Goal: Transaction & Acquisition: Purchase product/service

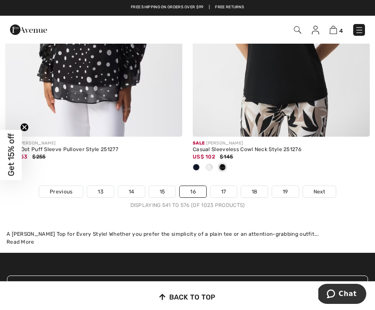
scroll to position [5724, 0]
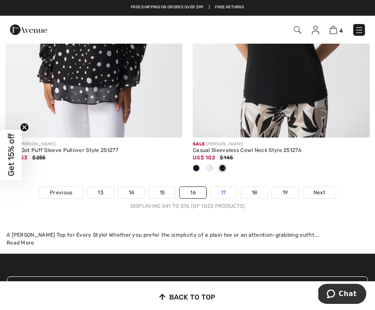
click at [229, 189] on link "17" at bounding box center [224, 192] width 26 height 11
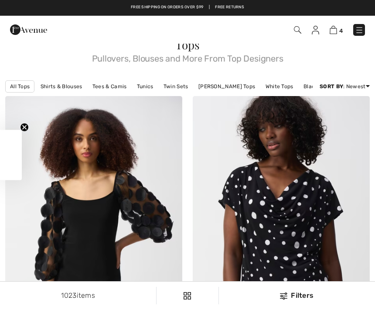
checkbox input "true"
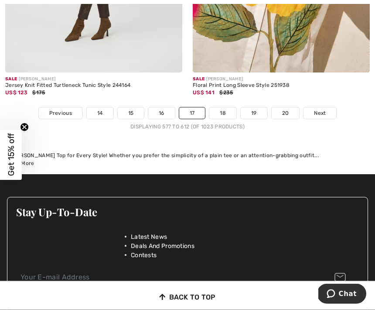
scroll to position [5763, 0]
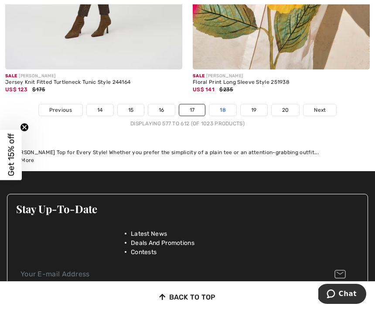
click at [229, 106] on link "18" at bounding box center [222, 109] width 27 height 11
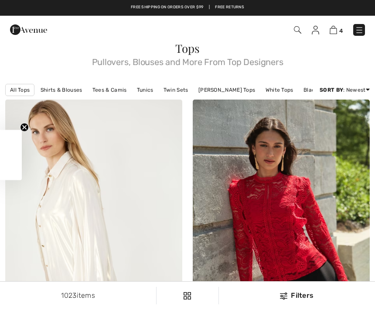
checkbox input "true"
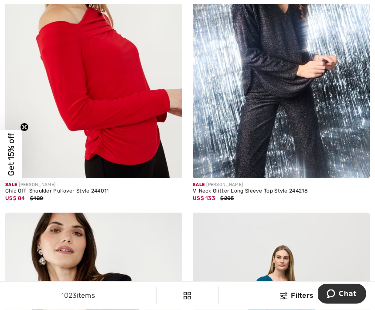
scroll to position [2692, 0]
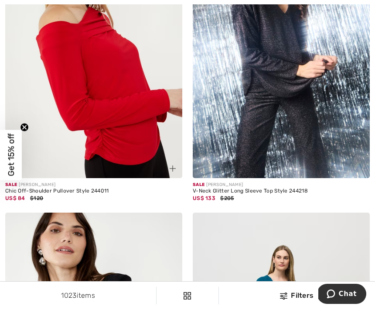
click at [44, 111] on img at bounding box center [93, 45] width 177 height 266
click at [49, 75] on img at bounding box center [93, 45] width 177 height 266
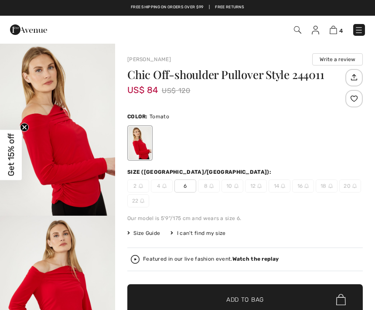
checkbox input "true"
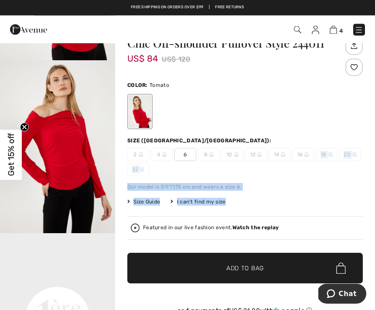
scroll to position [53, 0]
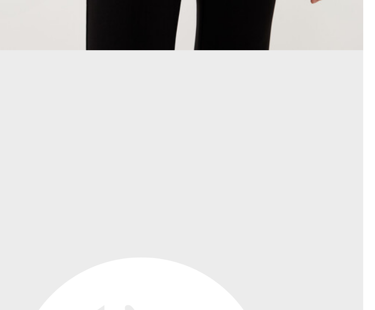
click at [7, 211] on video "Your browser does not support the video tag." at bounding box center [57, 240] width 115 height 58
click at [4, 211] on video "Your browser does not support the video tag." at bounding box center [57, 240] width 115 height 58
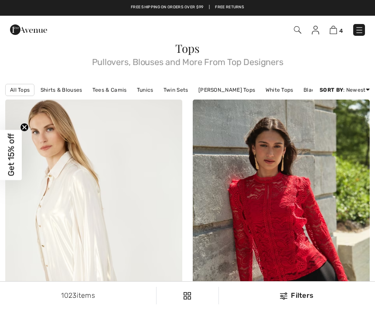
checkbox input "true"
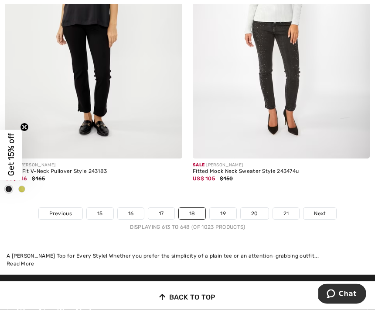
scroll to position [5616, 0]
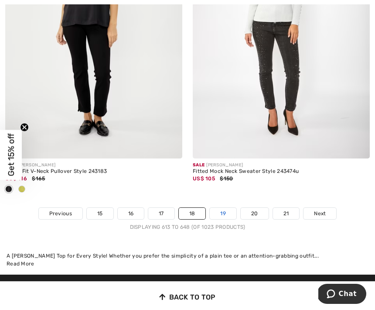
click at [234, 208] on link "19" at bounding box center [223, 213] width 27 height 11
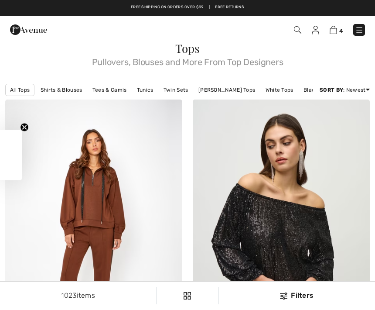
checkbox input "true"
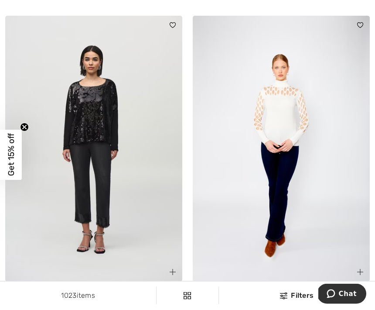
scroll to position [698, 0]
click at [290, 137] on img at bounding box center [281, 149] width 177 height 266
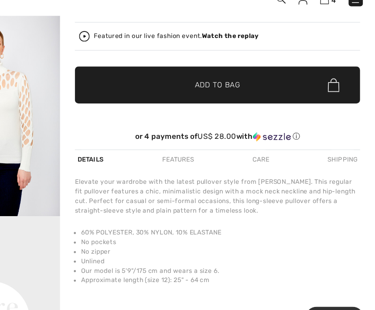
scroll to position [180, 0]
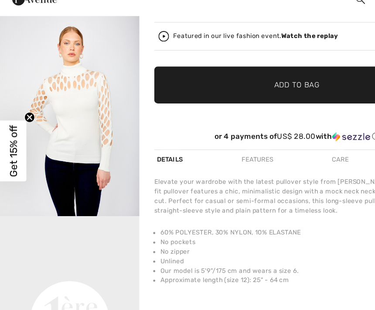
click at [33, 141] on img "2 / 5" at bounding box center [57, 122] width 115 height 173
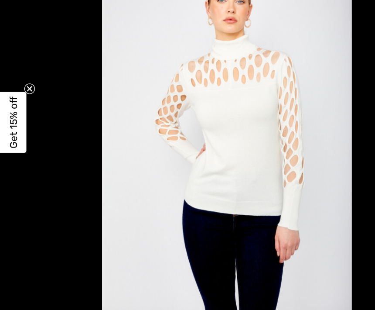
scroll to position [180, 0]
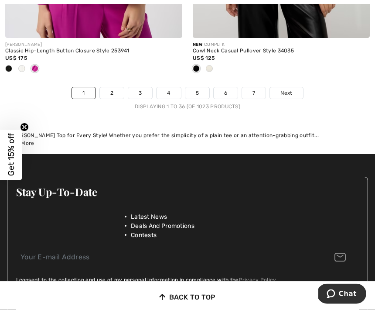
scroll to position [5780, 0]
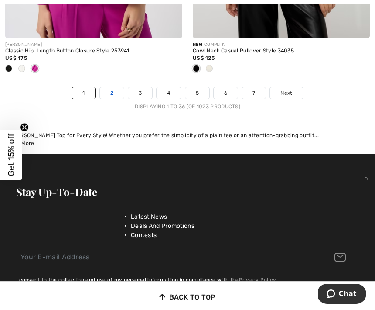
click at [114, 87] on link "2" at bounding box center [112, 92] width 24 height 11
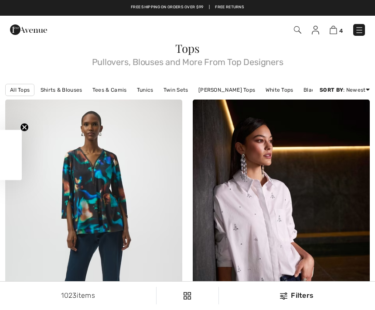
checkbox input "true"
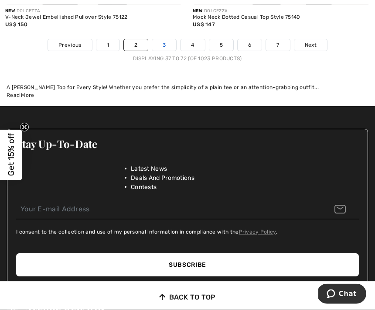
scroll to position [5698, 0]
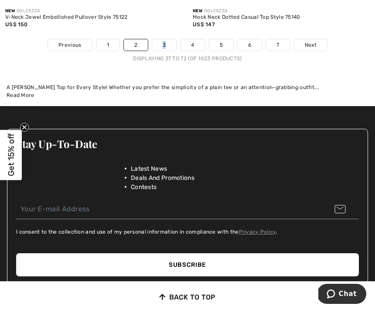
click at [273, 83] on div "A [PERSON_NAME] Top for Every Style! Whether you prefer the simplicity of a pla…" at bounding box center [188, 87] width 362 height 8
click at [165, 39] on link "3" at bounding box center [164, 44] width 24 height 11
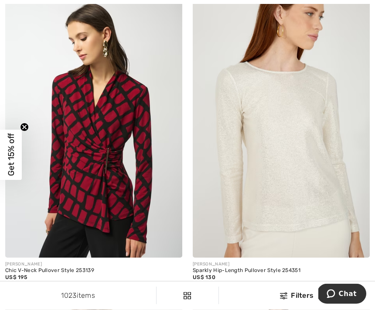
scroll to position [3198, 0]
click at [83, 177] on img at bounding box center [93, 125] width 177 height 266
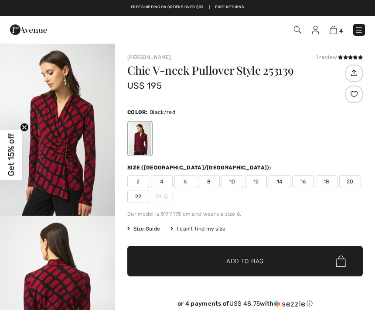
checkbox input "true"
click at [240, 181] on span "10" at bounding box center [233, 181] width 22 height 13
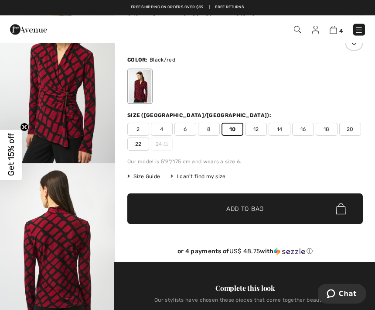
scroll to position [44, 0]
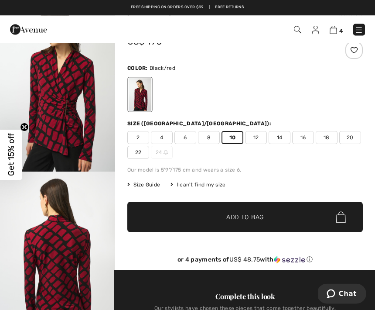
click at [293, 219] on span "✔ Added to Bag Add to Bag" at bounding box center [244, 217] width 235 height 31
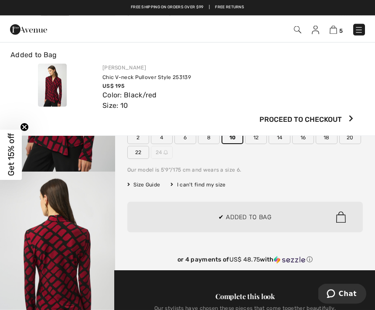
scroll to position [44, 0]
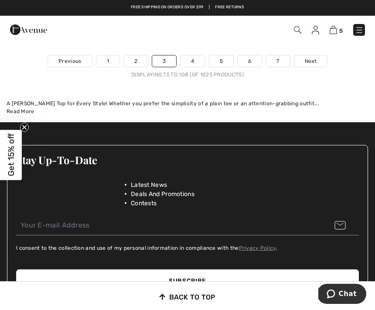
scroll to position [5740, 0]
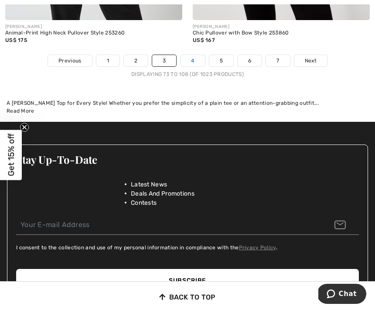
click at [195, 55] on link "4" at bounding box center [193, 60] width 24 height 11
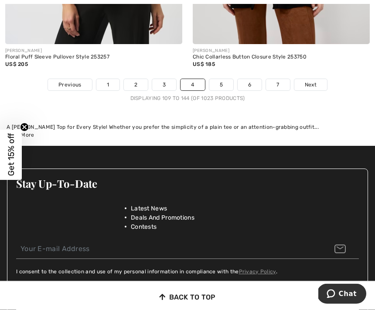
scroll to position [5748, 0]
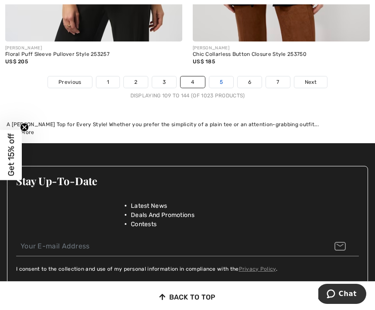
click at [220, 81] on link "5" at bounding box center [221, 81] width 24 height 11
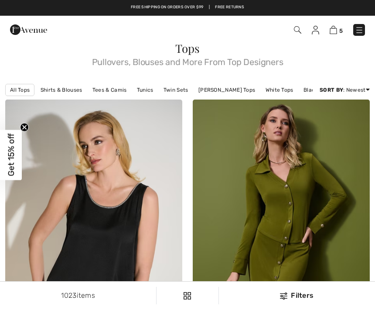
checkbox input "true"
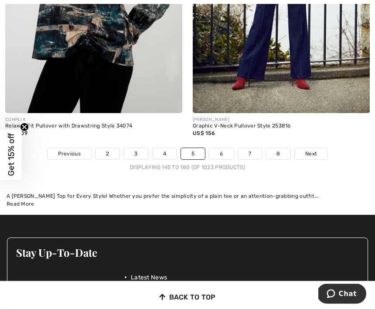
scroll to position [5647, 0]
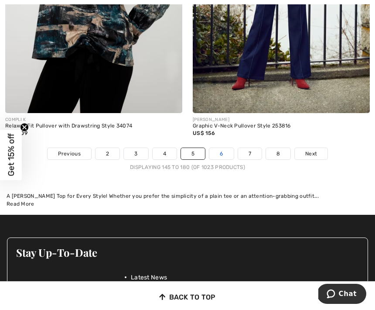
click at [225, 148] on link "6" at bounding box center [221, 153] width 24 height 11
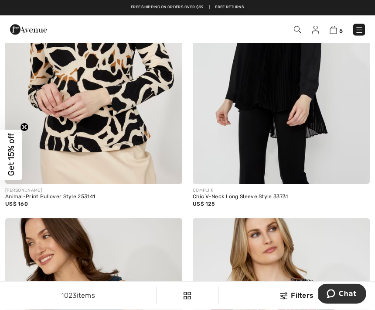
scroll to position [2971, 0]
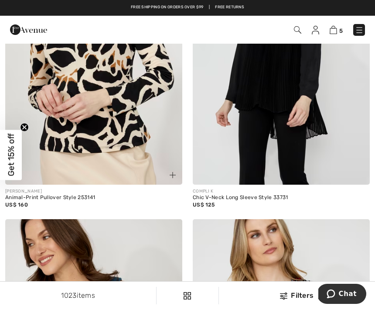
click at [60, 105] on img at bounding box center [93, 52] width 177 height 266
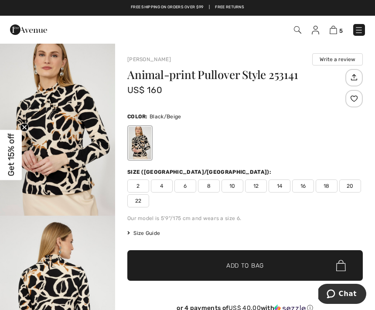
click at [233, 187] on span "10" at bounding box center [233, 185] width 22 height 13
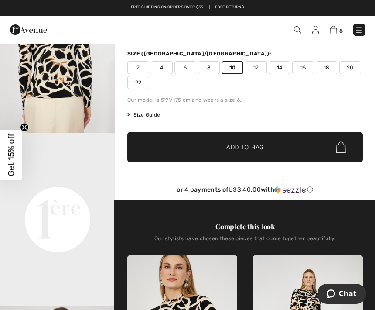
scroll to position [133, 0]
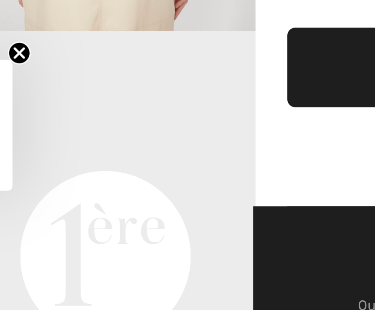
click at [20, 123] on circle "Close teaser" at bounding box center [24, 127] width 8 height 8
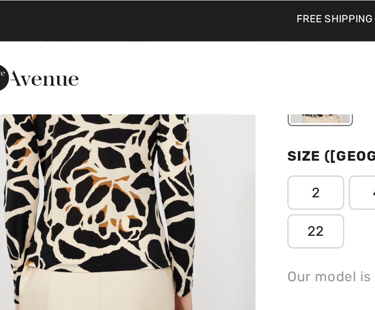
scroll to position [112, 0]
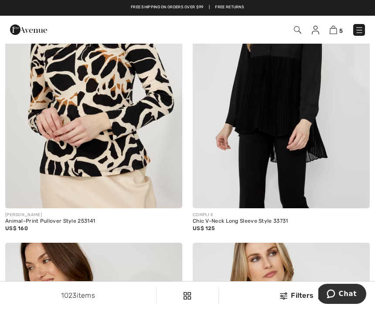
scroll to position [2894, 0]
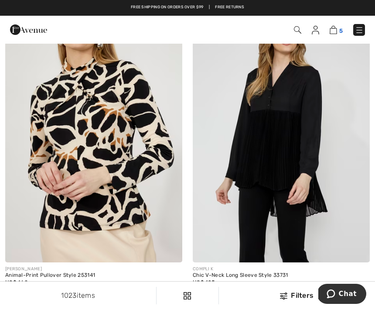
click at [337, 34] on img at bounding box center [333, 30] width 7 height 8
click at [82, 137] on img at bounding box center [93, 130] width 177 height 266
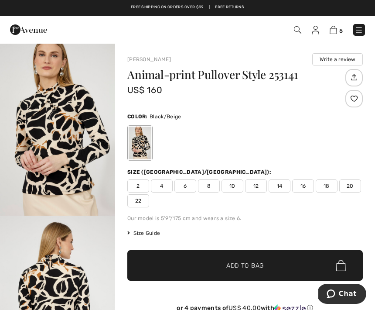
click at [238, 189] on span "10" at bounding box center [233, 185] width 22 height 13
click at [283, 265] on span "✔ Added to Bag Add to Bag" at bounding box center [244, 265] width 235 height 31
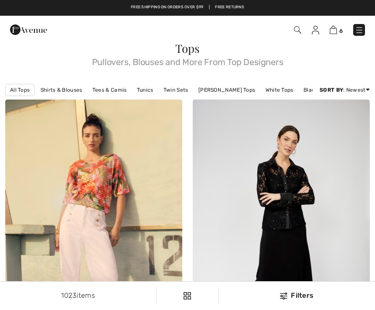
checkbox input "true"
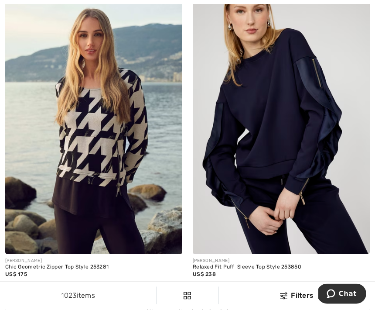
scroll to position [3516, 0]
click at [66, 130] on img at bounding box center [93, 121] width 177 height 266
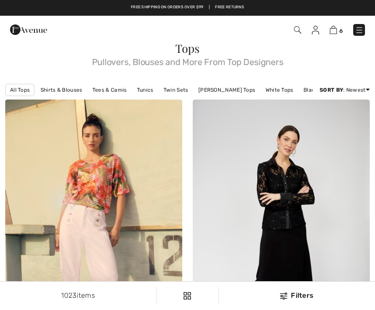
checkbox input "true"
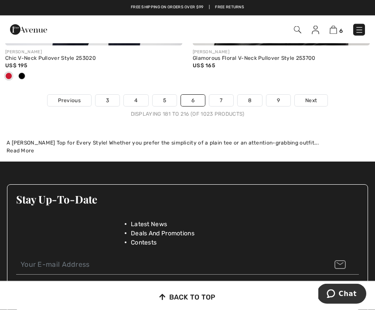
scroll to position [5701, 0]
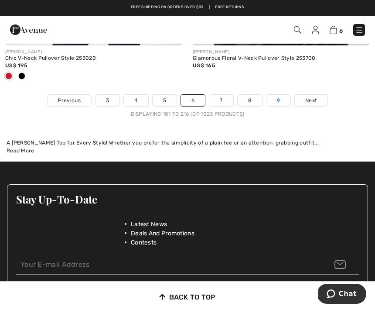
click at [280, 95] on link "9" at bounding box center [278, 100] width 24 height 11
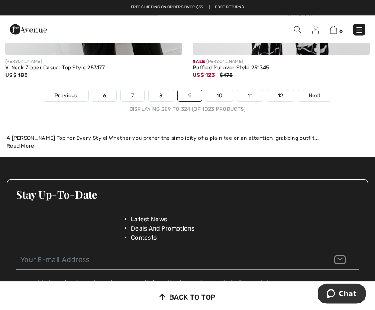
scroll to position [5661, 0]
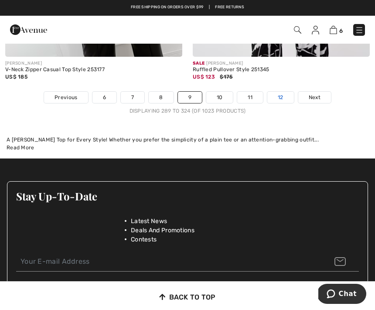
click at [282, 93] on link "12" at bounding box center [280, 97] width 27 height 11
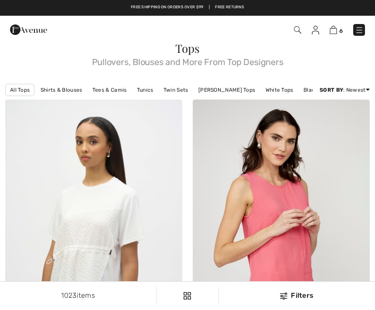
checkbox input "true"
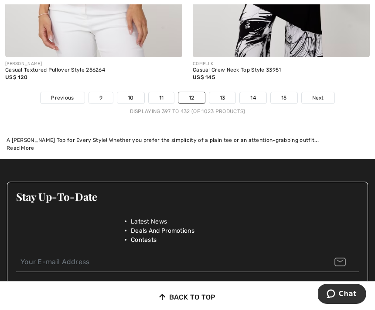
scroll to position [5732, 0]
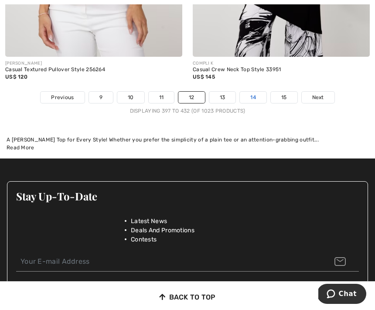
click at [256, 94] on link "14" at bounding box center [253, 97] width 27 height 11
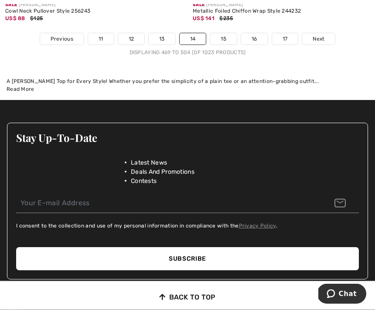
scroll to position [5777, 0]
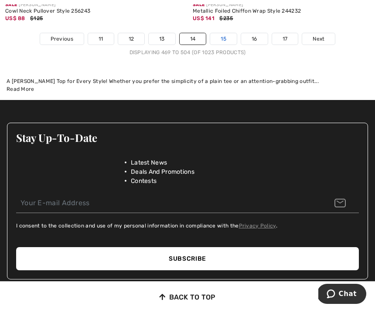
click at [230, 36] on link "15" at bounding box center [223, 38] width 27 height 11
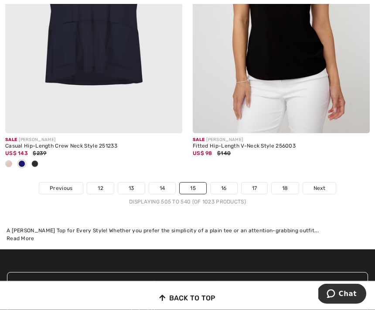
scroll to position [5660, 0]
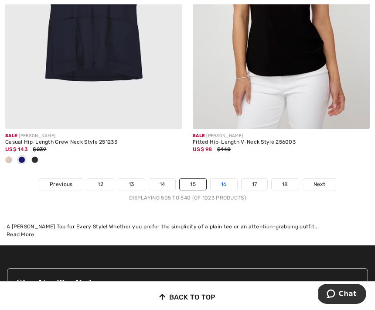
click at [226, 183] on link "16" at bounding box center [224, 183] width 27 height 11
click at [230, 178] on link "16" at bounding box center [224, 183] width 27 height 11
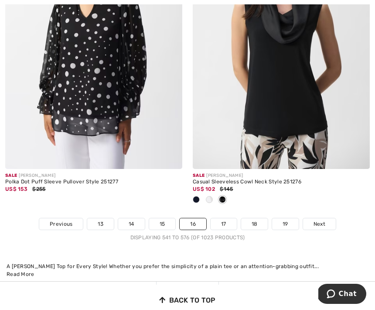
scroll to position [5697, 0]
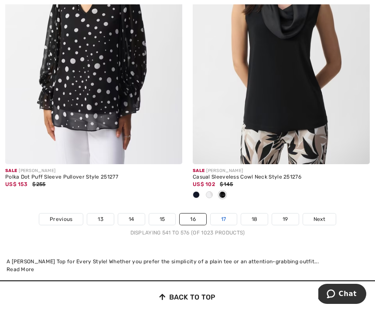
click at [227, 217] on link "17" at bounding box center [224, 218] width 26 height 11
click at [231, 213] on link "17" at bounding box center [224, 218] width 26 height 11
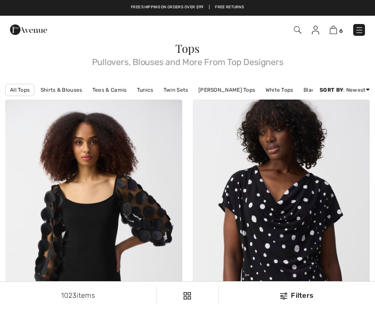
checkbox input "true"
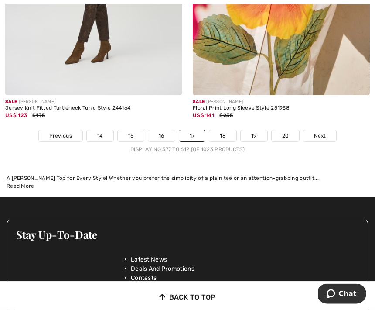
scroll to position [5737, 0]
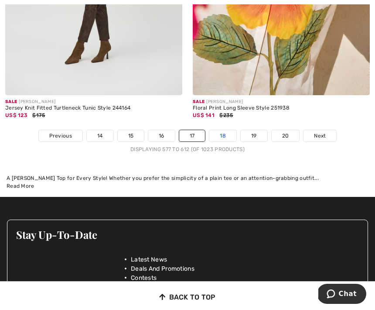
click at [227, 131] on link "18" at bounding box center [222, 135] width 27 height 11
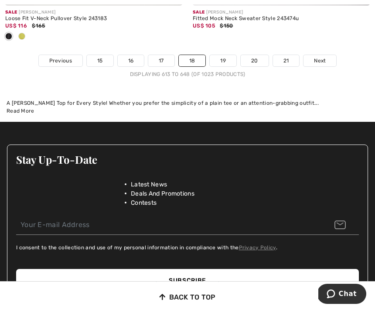
scroll to position [5785, 0]
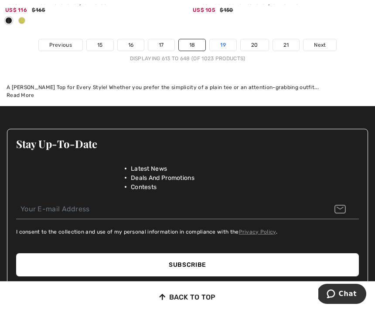
click at [224, 39] on link "19" at bounding box center [223, 44] width 27 height 11
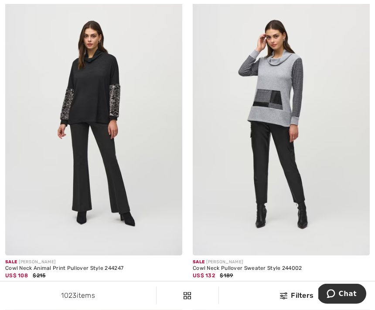
scroll to position [1024, 0]
click at [285, 107] on img at bounding box center [281, 123] width 177 height 266
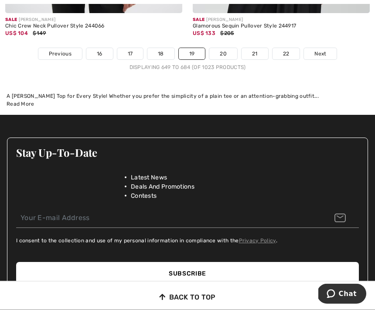
scroll to position [5805, 0]
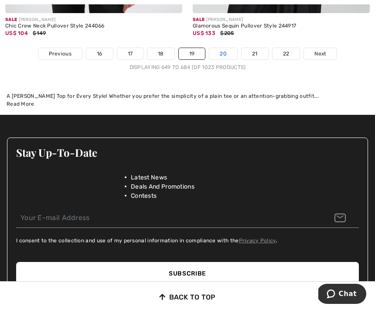
click at [228, 51] on link "20" at bounding box center [223, 53] width 28 height 11
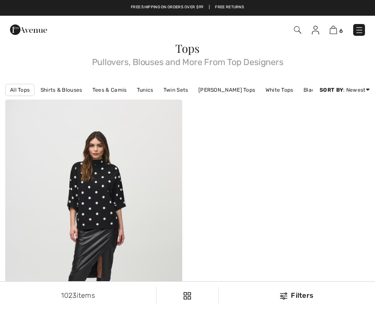
checkbox input "true"
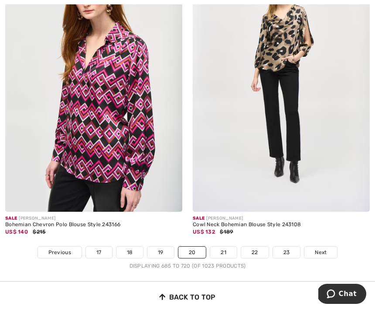
scroll to position [5538, 0]
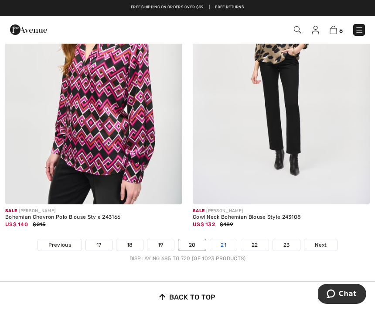
click at [229, 239] on link "21" at bounding box center [223, 244] width 27 height 11
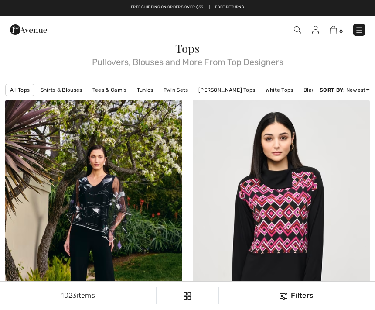
checkbox input "true"
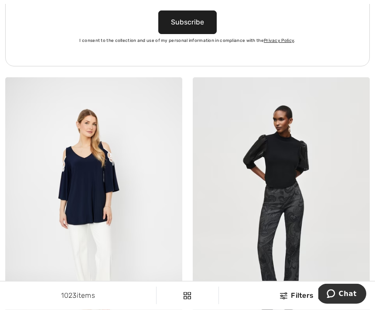
scroll to position [3889, 0]
click at [72, 166] on img at bounding box center [93, 210] width 177 height 266
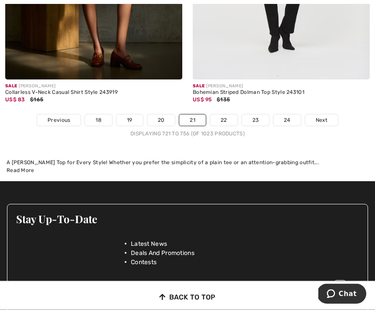
scroll to position [5689, 0]
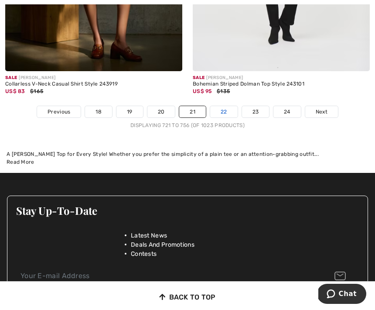
click at [228, 106] on link "22" at bounding box center [223, 111] width 27 height 11
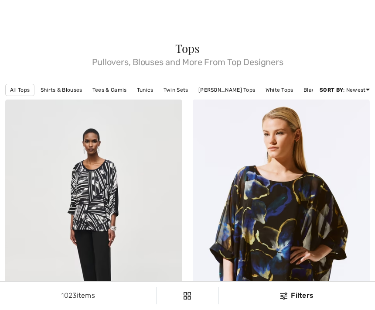
checkbox input "true"
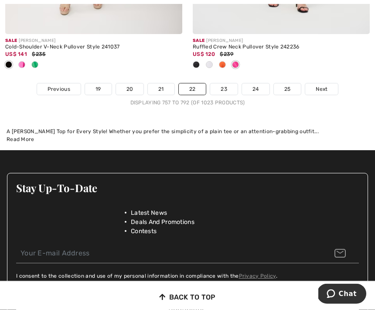
scroll to position [5770, 0]
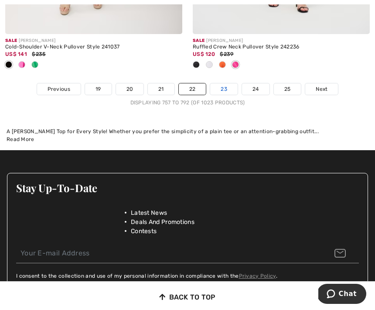
click at [229, 84] on link "23" at bounding box center [223, 88] width 27 height 11
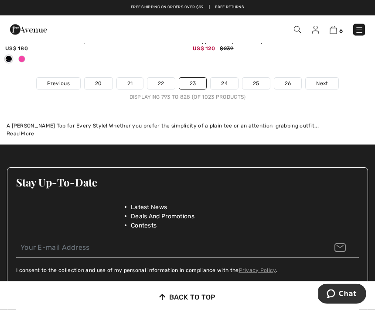
scroll to position [5790, 0]
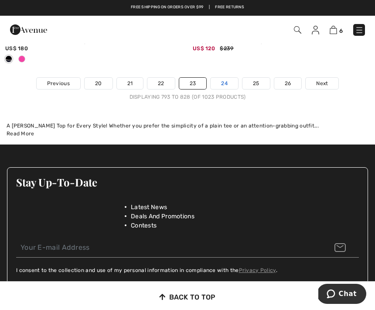
click at [229, 78] on link "24" at bounding box center [224, 83] width 27 height 11
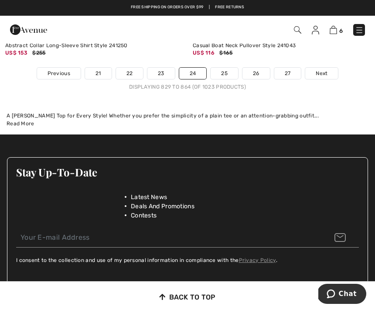
scroll to position [5784, 0]
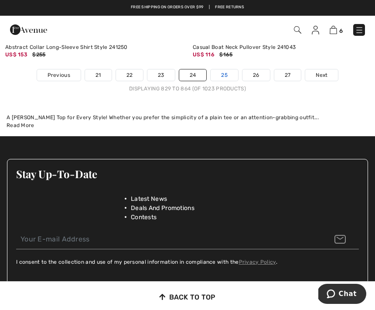
click at [230, 70] on link "25" at bounding box center [224, 74] width 27 height 11
click at [233, 69] on link "25" at bounding box center [224, 74] width 27 height 11
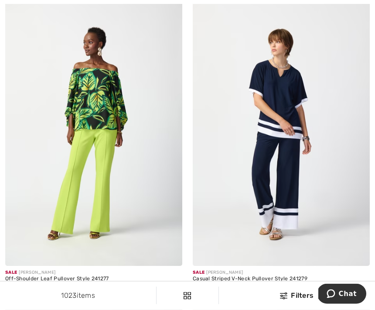
scroll to position [2948, 0]
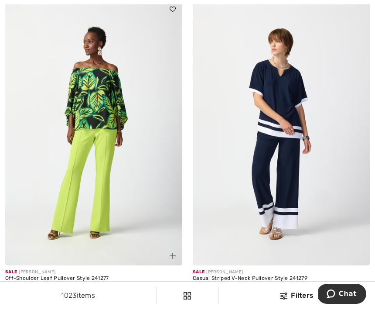
click at [84, 101] on img at bounding box center [93, 133] width 177 height 266
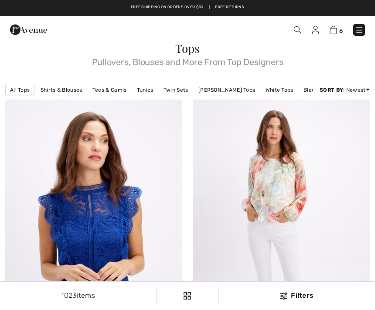
checkbox input "true"
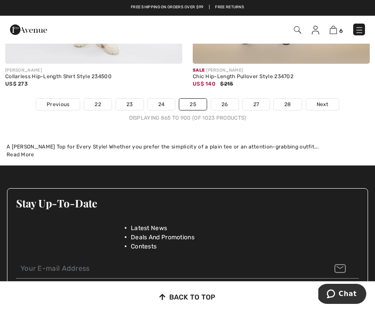
scroll to position [5725, 0]
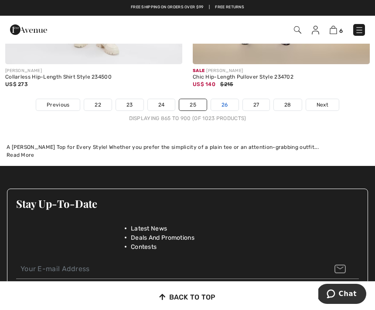
click at [229, 100] on link "26" at bounding box center [224, 104] width 27 height 11
click at [230, 99] on link "26" at bounding box center [224, 104] width 27 height 11
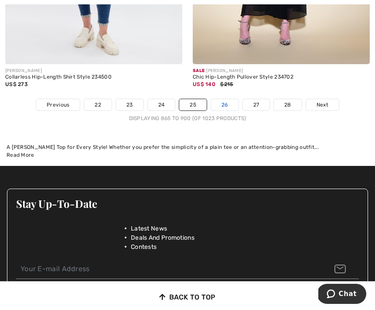
scroll to position [5747, 0]
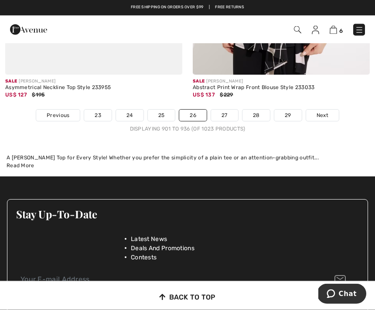
scroll to position [5738, 0]
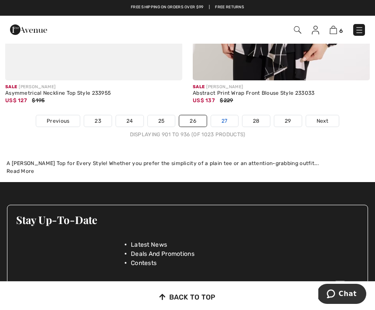
click at [231, 117] on link "27" at bounding box center [224, 120] width 27 height 11
click at [232, 115] on link "27" at bounding box center [224, 120] width 27 height 11
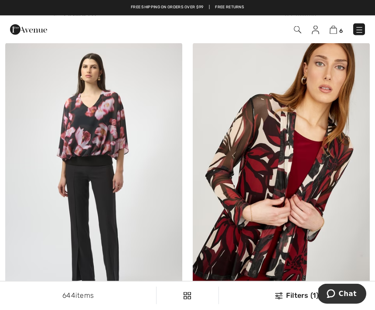
scroll to position [5195, 0]
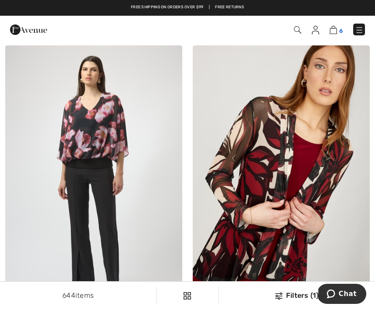
click at [336, 32] on img at bounding box center [333, 30] width 7 height 8
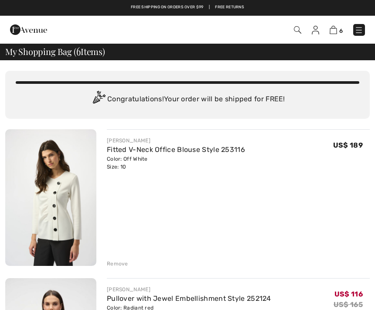
checkbox input "true"
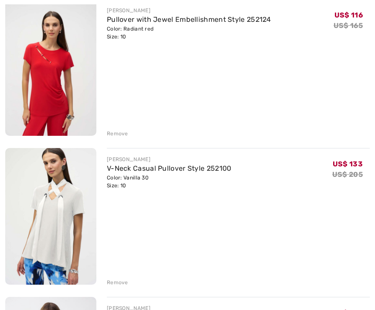
scroll to position [288, 0]
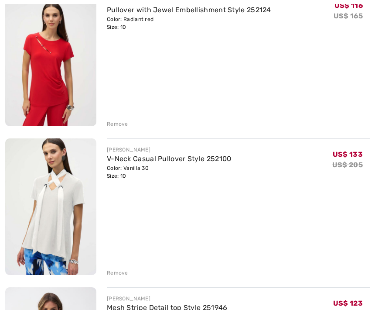
click at [121, 269] on div "Remove" at bounding box center [117, 273] width 21 height 8
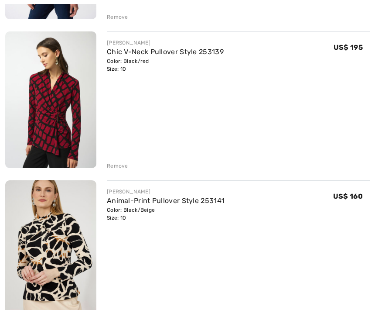
scroll to position [546, 0]
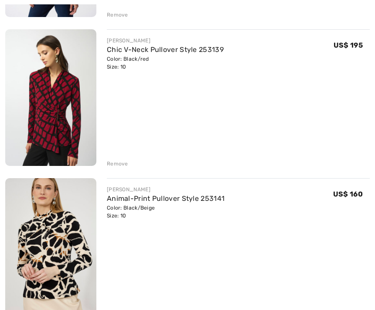
click at [121, 167] on div "Remove" at bounding box center [117, 164] width 21 height 8
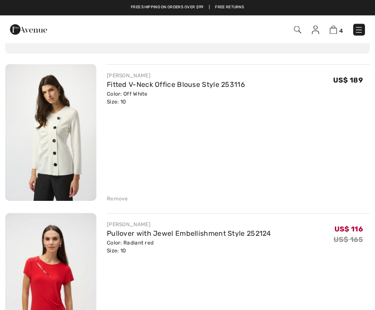
scroll to position [54, 0]
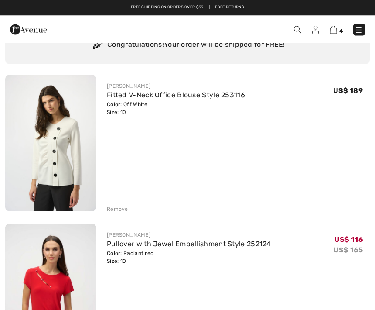
click at [43, 134] on img at bounding box center [50, 143] width 91 height 136
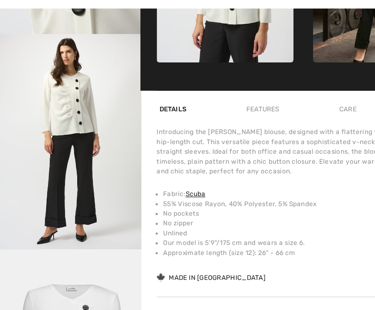
scroll to position [228, 0]
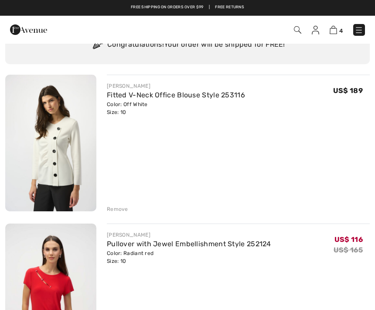
click at [125, 210] on div "Remove" at bounding box center [117, 209] width 21 height 8
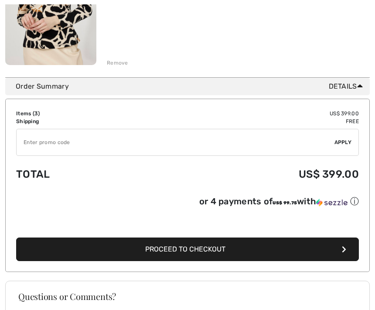
scroll to position [501, 0]
